Goal: Information Seeking & Learning: Learn about a topic

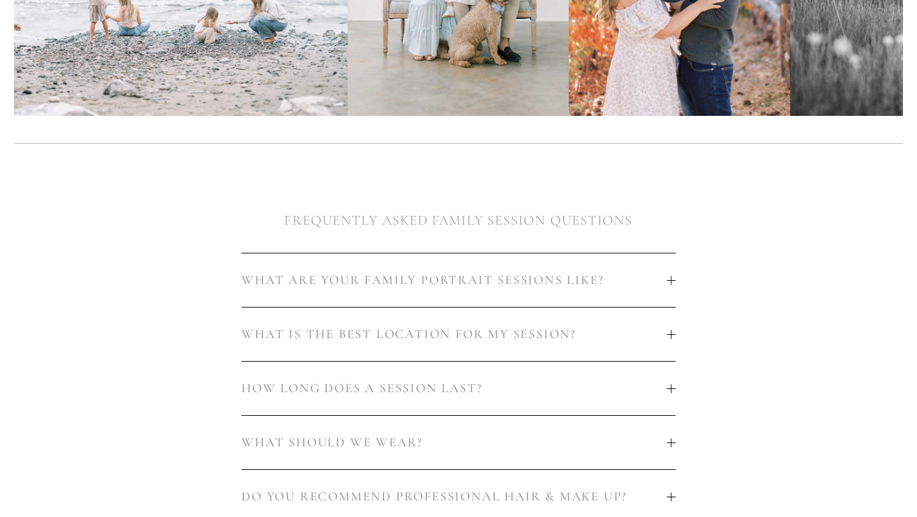
scroll to position [582, 0]
click at [420, 282] on span "WHAT ARE YOUR FAMILY PORTRAIT SESSIONS LIKE?" at bounding box center [453, 279] width 425 height 15
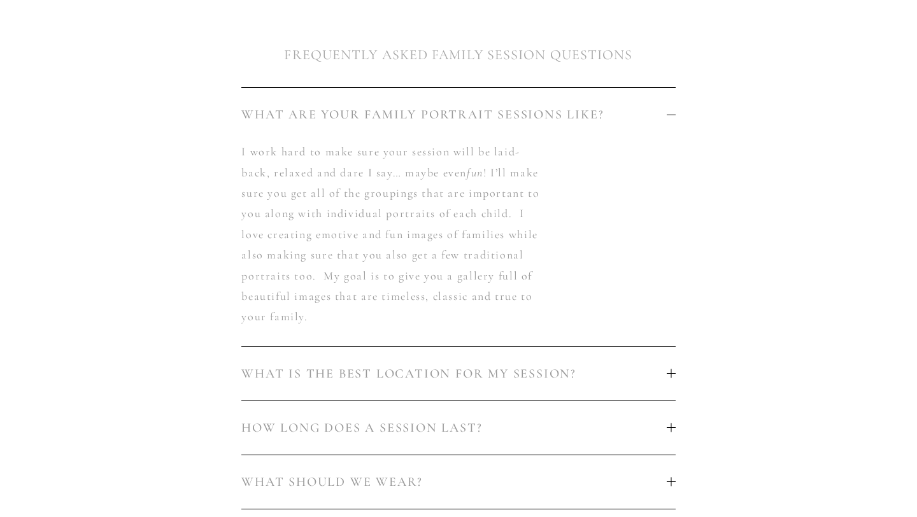
scroll to position [750, 0]
click at [419, 376] on span "WHAT IS THE BEST LOCATION FOR MY SESSION?" at bounding box center [453, 370] width 425 height 15
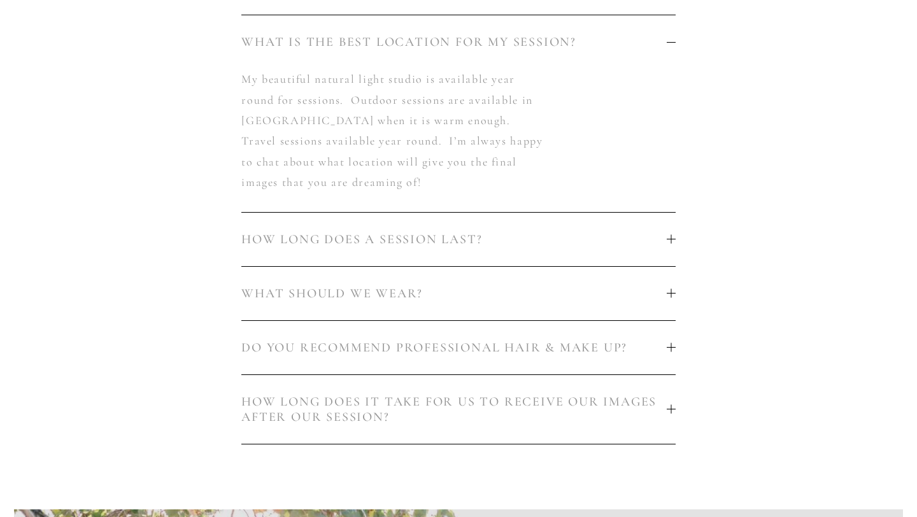
scroll to position [874, 0]
click at [303, 248] on button "HOW LONG DOES A SESSION LAST?" at bounding box center [458, 239] width 434 height 54
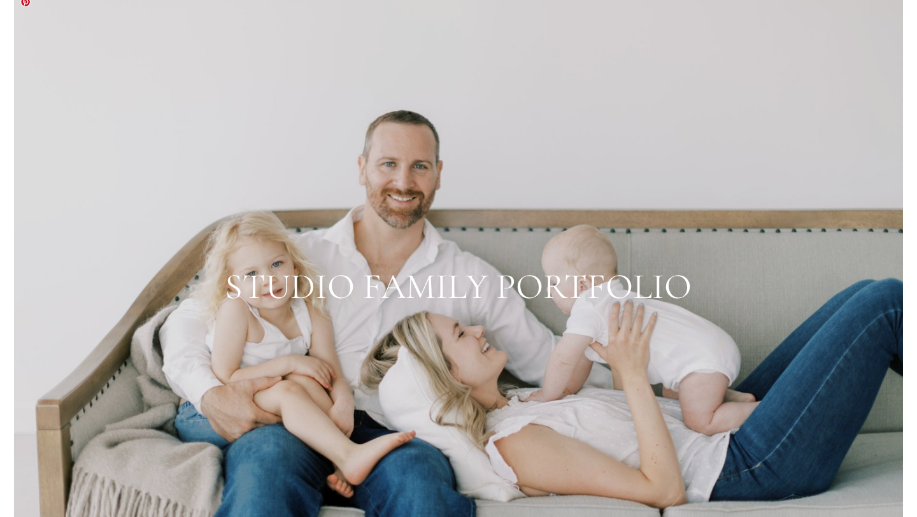
scroll to position [2179, 0]
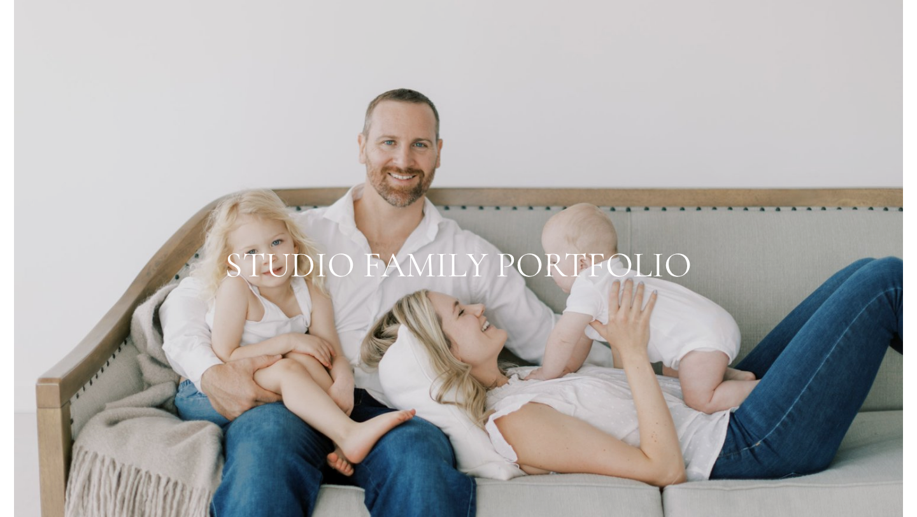
click at [552, 266] on div at bounding box center [459, 265] width 890 height 593
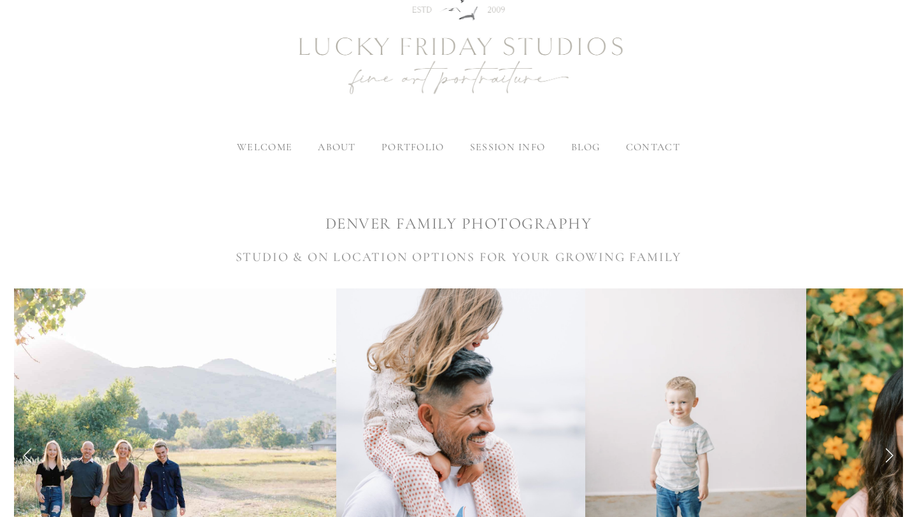
scroll to position [0, 0]
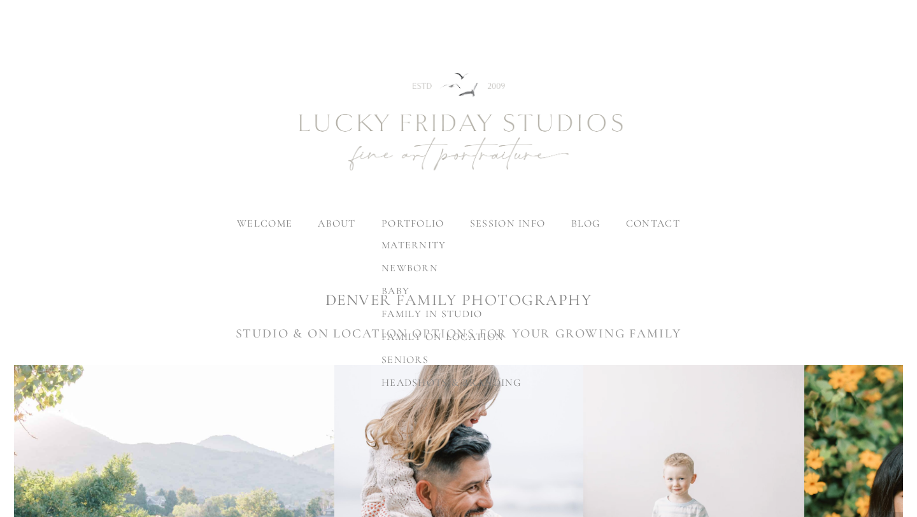
click at [408, 220] on label "portfolio" at bounding box center [413, 223] width 63 height 13
click at [0, 0] on input "portfolio" at bounding box center [0, 0] width 0 height 0
click at [405, 313] on span "family in studio" at bounding box center [432, 314] width 101 height 13
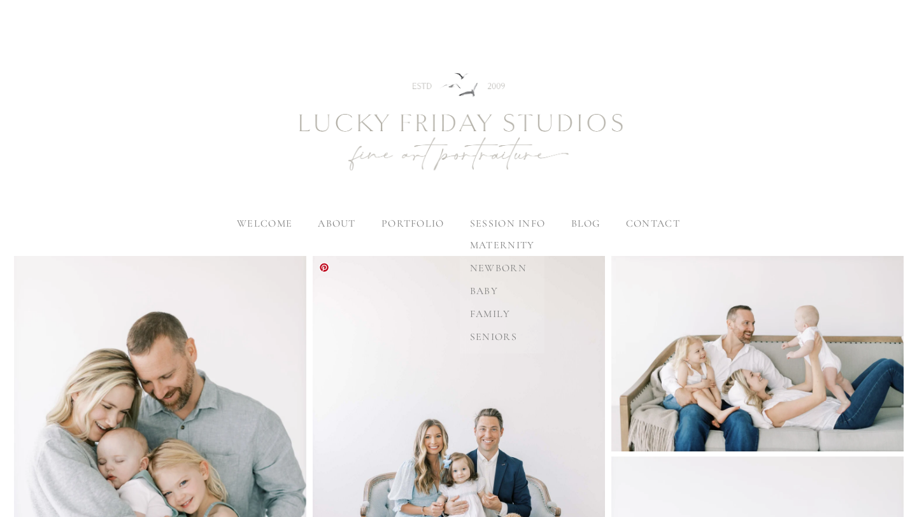
click at [492, 311] on span "family" at bounding box center [490, 314] width 41 height 13
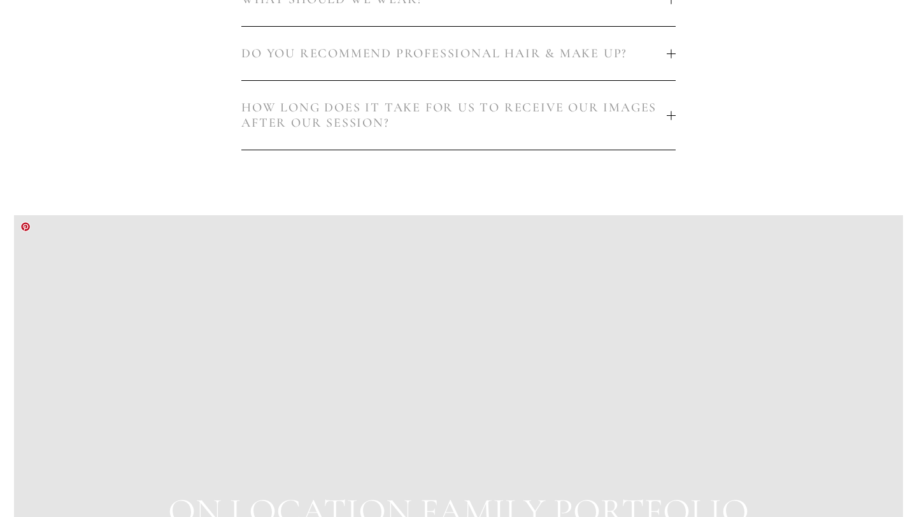
scroll to position [1005, 0]
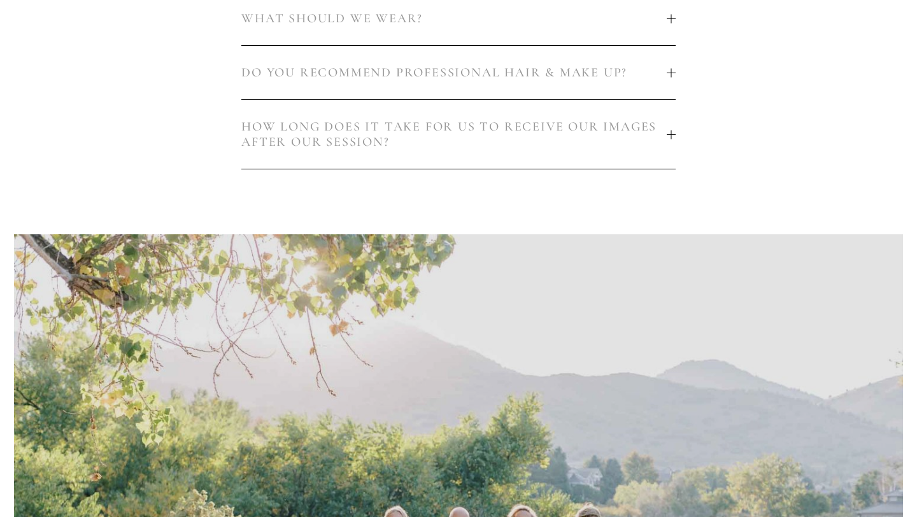
click at [559, 117] on button "HOW LONG DOES IT TAKE FOR US TO RECEIVE OUR IMAGES AFTER OUR SESSION?" at bounding box center [458, 134] width 434 height 69
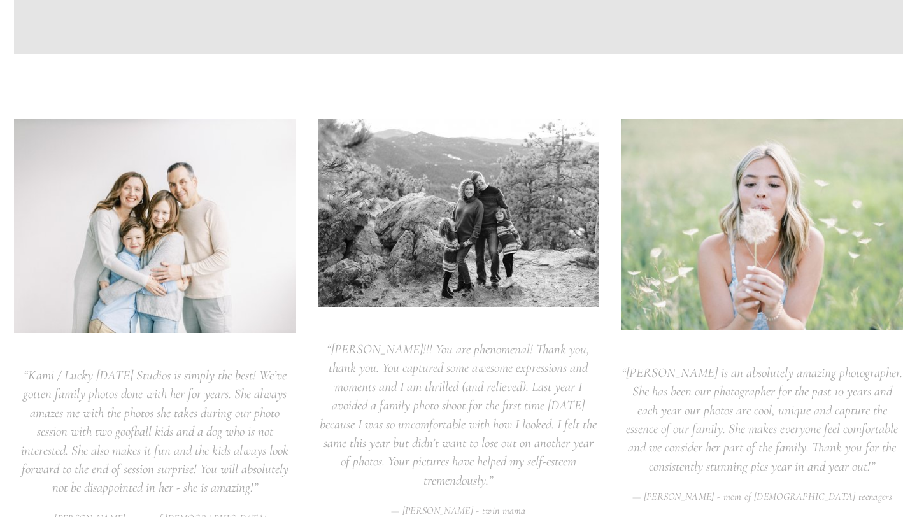
scroll to position [2783, 0]
